Goal: Task Accomplishment & Management: Manage account settings

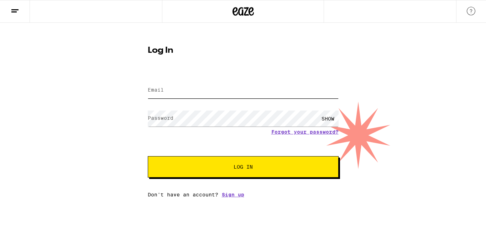
type input "[EMAIL_ADDRESS][PERSON_NAME][DOMAIN_NAME]"
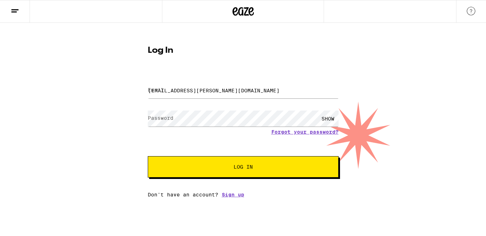
click at [218, 174] on button "Log In" at bounding box center [243, 166] width 191 height 21
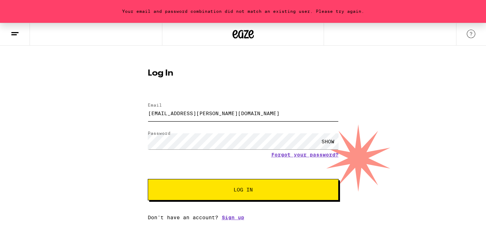
click at [245, 112] on input "[EMAIL_ADDRESS][PERSON_NAME][DOMAIN_NAME]" at bounding box center [243, 113] width 191 height 16
click at [331, 143] on div "SHOW" at bounding box center [327, 141] width 21 height 16
click at [281, 154] on link "Forgot your password?" at bounding box center [304, 155] width 67 height 6
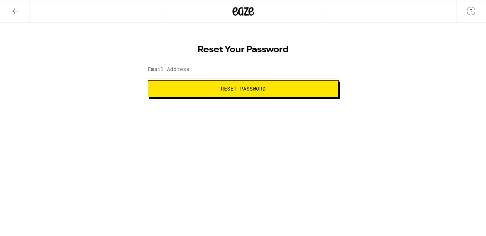
click at [220, 72] on input "Email Address" at bounding box center [243, 70] width 191 height 16
type input "[EMAIL_ADDRESS][PERSON_NAME][DOMAIN_NAME]"
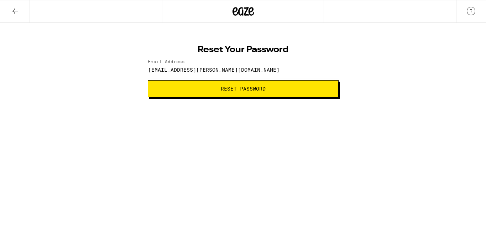
click at [233, 90] on span "Reset Password" at bounding box center [243, 88] width 45 height 5
